Goal: Find specific page/section: Find specific page/section

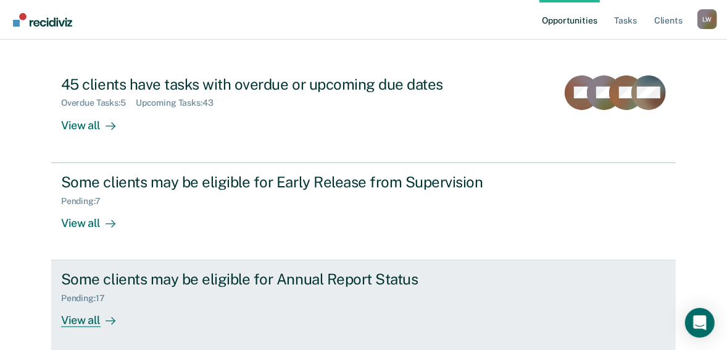
scroll to position [125, 0]
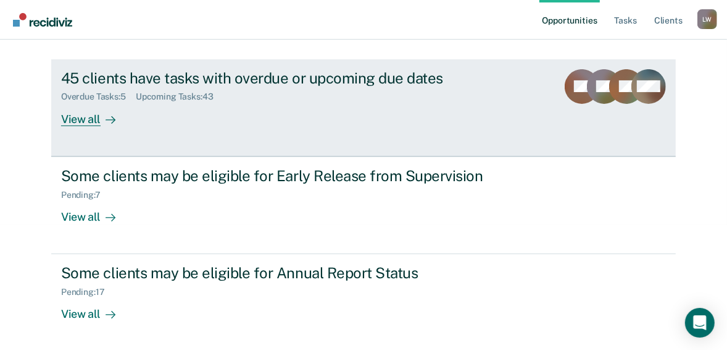
click at [83, 119] on div "View all" at bounding box center [95, 114] width 69 height 24
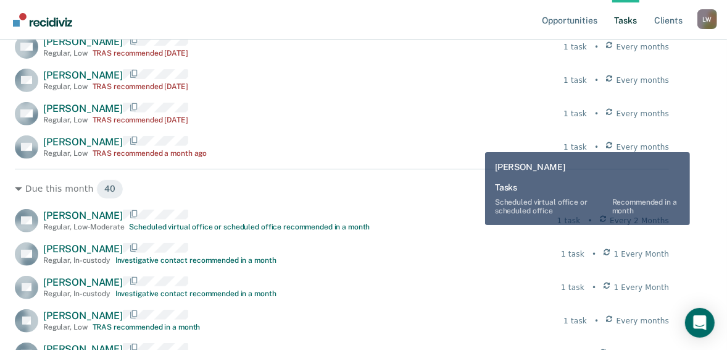
scroll to position [148, 0]
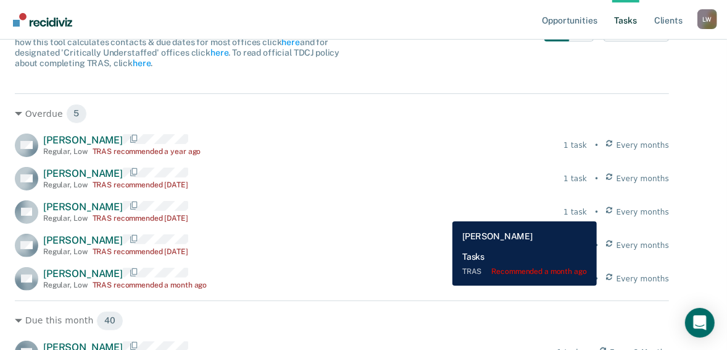
click at [443, 285] on div "KG Krista Guenther Regular , Low TRAS recommended a month ago 1 task • Every mo…" at bounding box center [342, 278] width 655 height 23
